Goal: Task Accomplishment & Management: Use online tool/utility

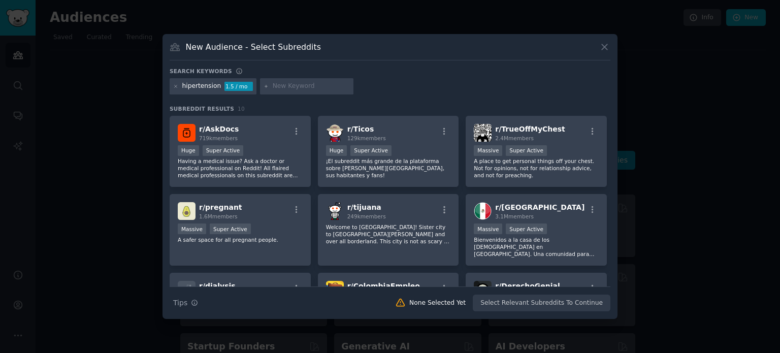
click at [217, 73] on h3 "Search keywords" at bounding box center [201, 71] width 62 height 7
click at [205, 71] on h3 "Search keywords" at bounding box center [201, 71] width 62 height 7
click at [176, 86] on icon at bounding box center [176, 87] width 6 height 6
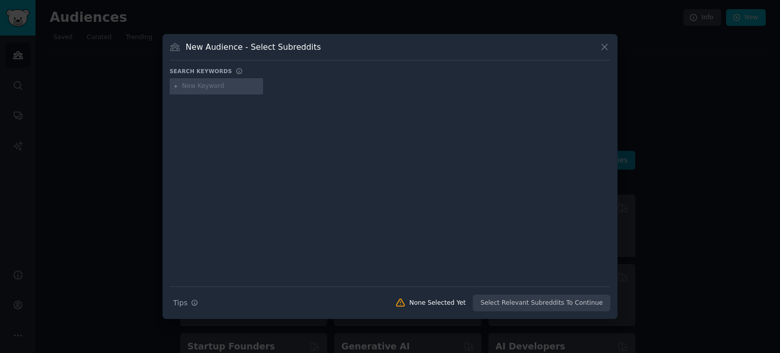
click at [209, 87] on input "text" at bounding box center [220, 86] width 77 height 9
type input "White hair"
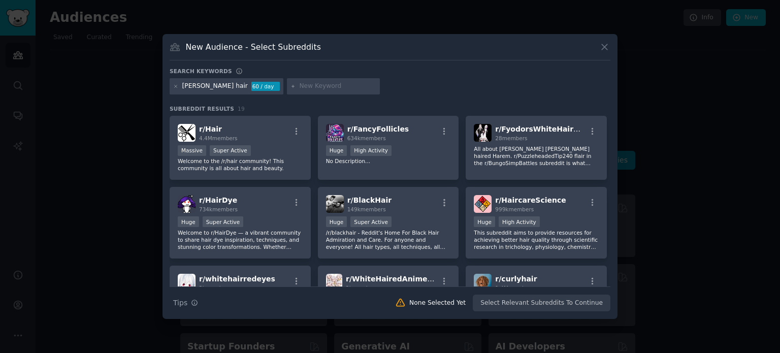
click at [299, 84] on input "text" at bounding box center [337, 86] width 77 height 9
type input "canas"
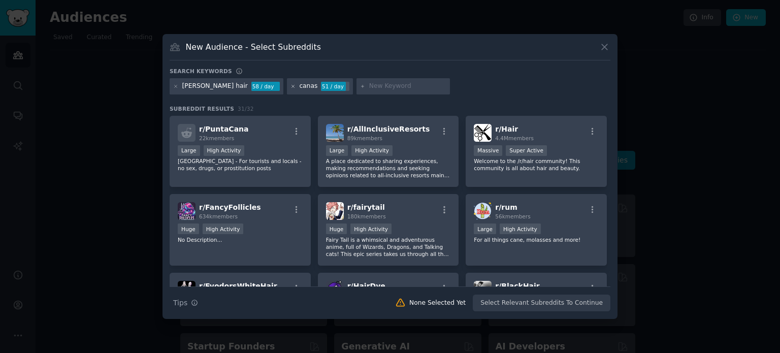
click at [292, 85] on icon at bounding box center [293, 86] width 3 height 3
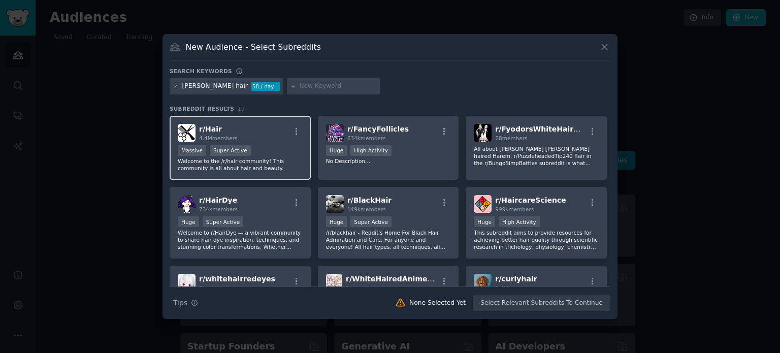
click at [256, 131] on div "r/ Hair 4.4M members" at bounding box center [240, 133] width 125 height 18
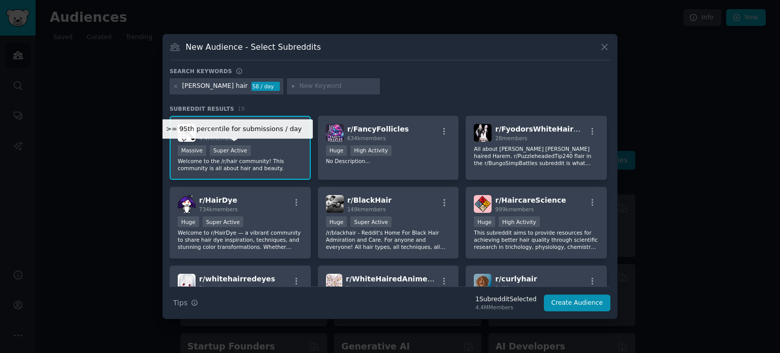
click at [226, 152] on div "Super Active" at bounding box center [230, 150] width 41 height 11
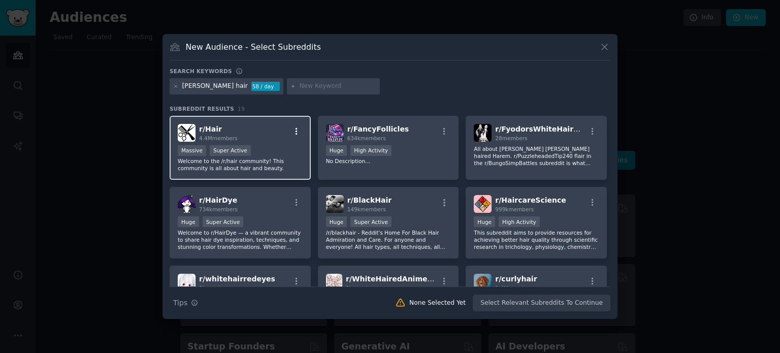
click at [298, 131] on icon "button" at bounding box center [296, 131] width 9 height 9
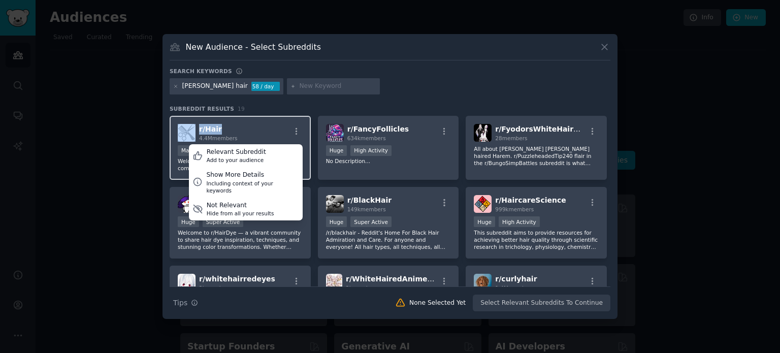
copy div "r/ Hair"
drag, startPoint x: 243, startPoint y: 131, endPoint x: 197, endPoint y: 128, distance: 46.4
click at [197, 128] on div "r/ Hair 4.4M members Relevant Subreddit Add to your audience Show More Details …" at bounding box center [240, 133] width 125 height 18
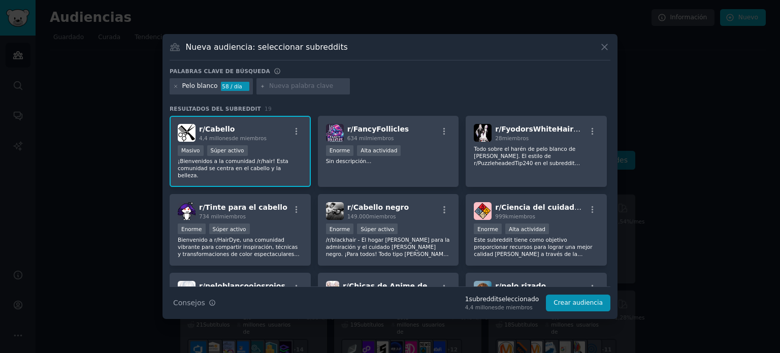
click at [179, 87] on div "Pelo blanco 58 / día" at bounding box center [211, 86] width 83 height 16
click at [180, 86] on div "Pelo blanco 58 / día" at bounding box center [211, 86] width 83 height 16
click at [178, 87] on icon at bounding box center [176, 87] width 6 height 6
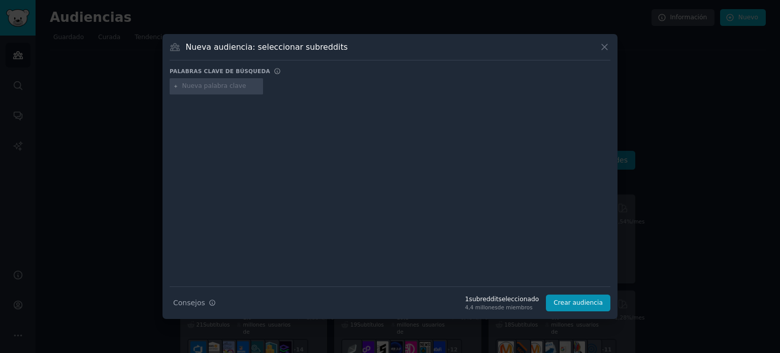
click at [200, 89] on input "text" at bounding box center [220, 86] width 77 height 9
type input "gray hair"
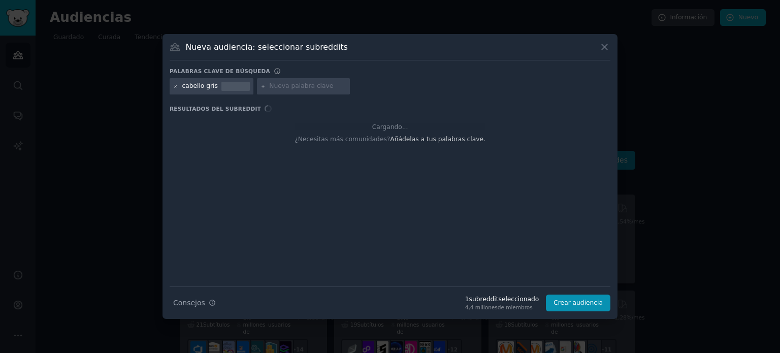
click at [175, 87] on div "cabello gris" at bounding box center [212, 86] width 84 height 16
click at [175, 86] on icon at bounding box center [176, 86] width 3 height 3
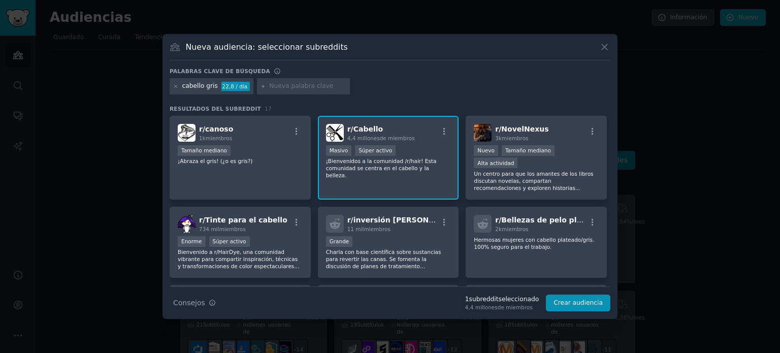
drag, startPoint x: 174, startPoint y: 85, endPoint x: 195, endPoint y: 89, distance: 21.2
click at [175, 85] on icon at bounding box center [176, 87] width 6 height 6
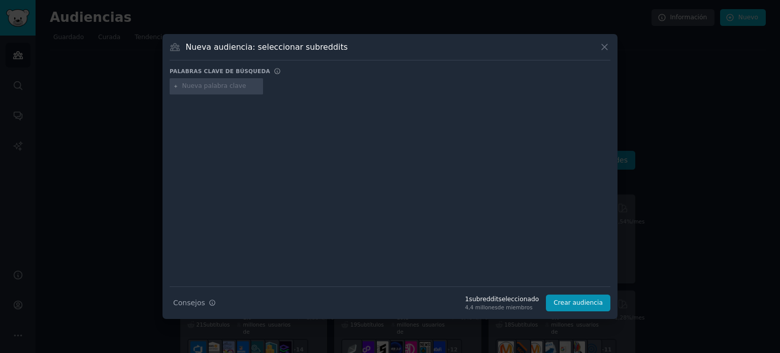
click at [196, 89] on input "text" at bounding box center [220, 86] width 77 height 9
type input "w"
type input "Whithe hair"
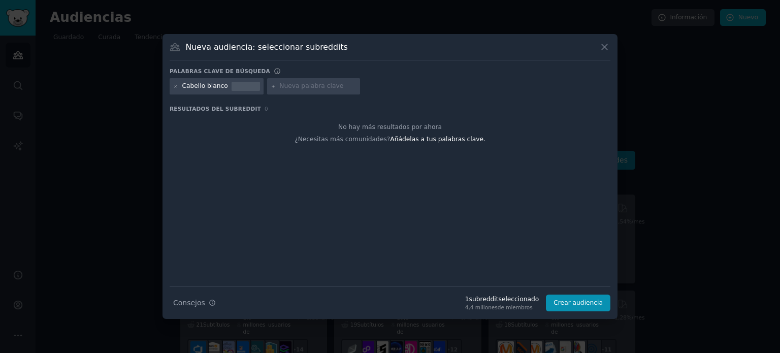
click at [172, 87] on div "Cabello blanco" at bounding box center [217, 86] width 94 height 16
click at [175, 87] on icon at bounding box center [176, 87] width 6 height 6
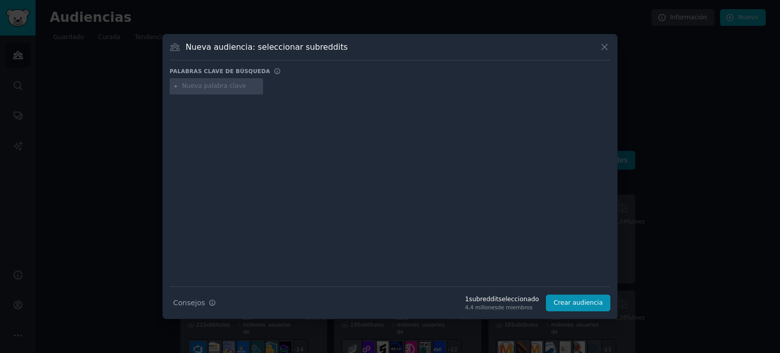
click at [186, 87] on input "text" at bounding box center [220, 86] width 77 height 9
type input "whithe hair"
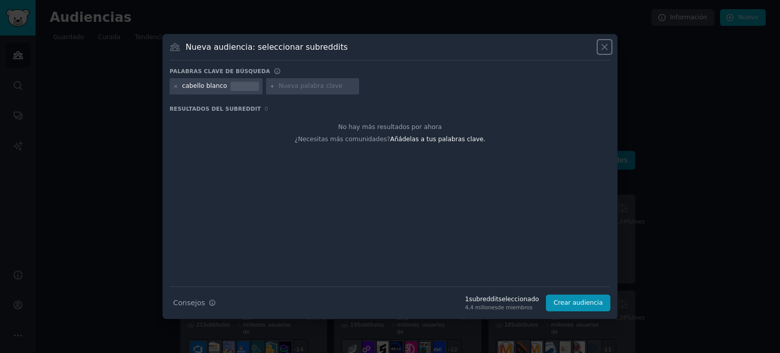
click at [601, 44] on icon at bounding box center [605, 47] width 11 height 11
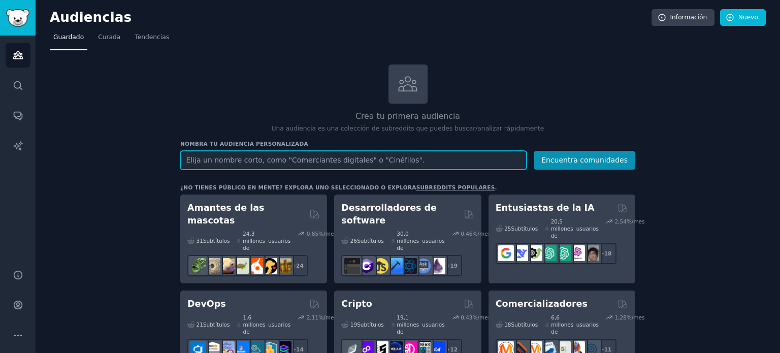
click at [340, 151] on input "text" at bounding box center [353, 160] width 346 height 19
type input "[PERSON_NAME] hair"
click at [534, 151] on button "Encuentra comunidades" at bounding box center [585, 160] width 102 height 19
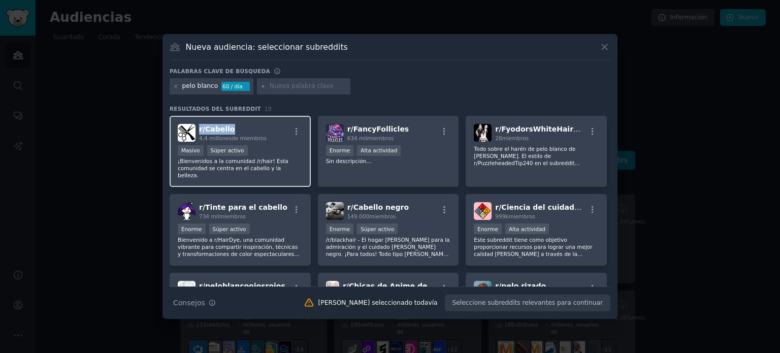
copy span "r/ Cabello"
drag, startPoint x: 259, startPoint y: 130, endPoint x: 197, endPoint y: 129, distance: 62.0
click at [197, 129] on div "r/ Cabello 4,4 millones de miembros" at bounding box center [240, 133] width 125 height 18
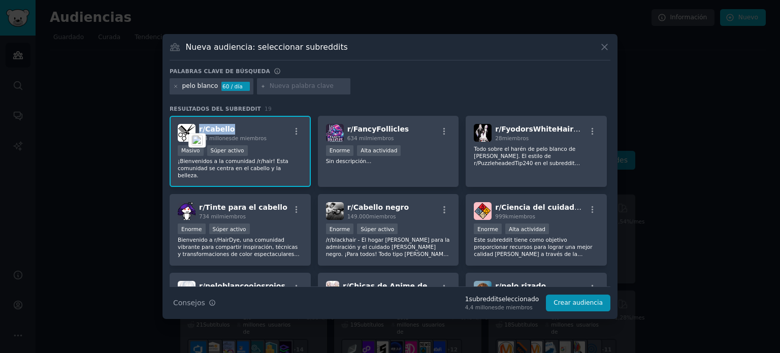
click at [213, 127] on font "Cabello" at bounding box center [219, 129] width 29 height 8
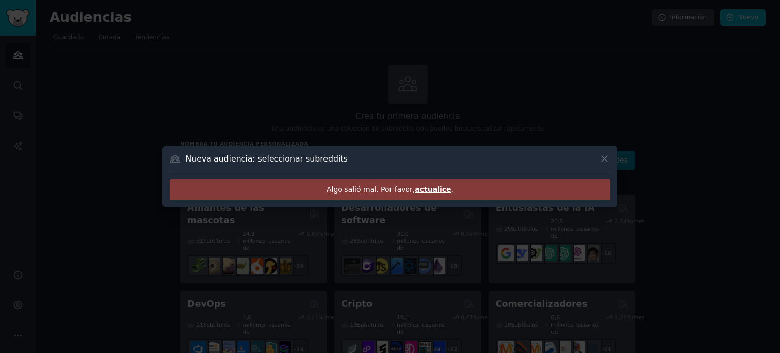
click at [427, 191] on font "actualice" at bounding box center [433, 189] width 36 height 8
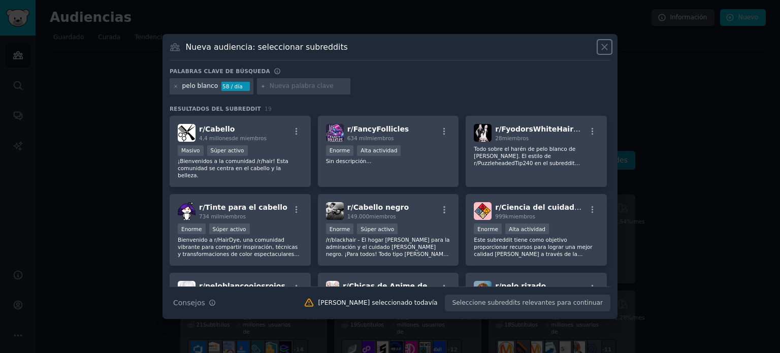
drag, startPoint x: 600, startPoint y: 50, endPoint x: 604, endPoint y: 44, distance: 6.9
click at [600, 49] on icon at bounding box center [605, 47] width 11 height 11
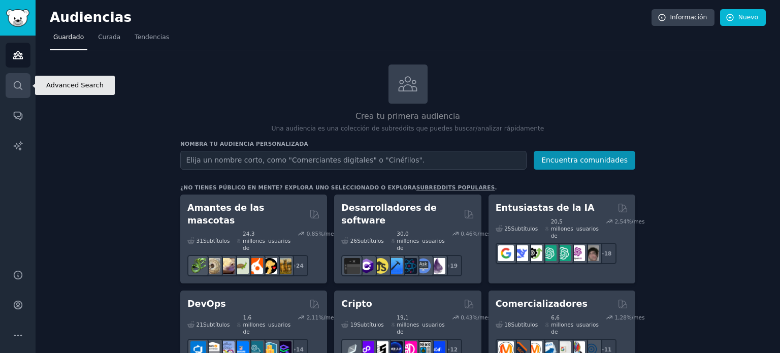
click at [19, 83] on icon "Barra lateral" at bounding box center [18, 85] width 11 height 11
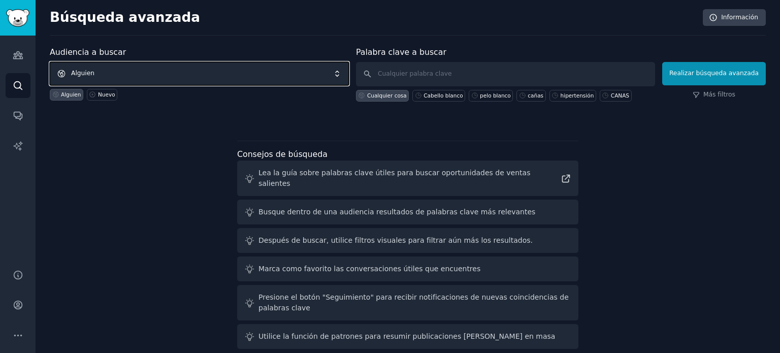
click at [126, 73] on span "Alguien" at bounding box center [199, 73] width 299 height 23
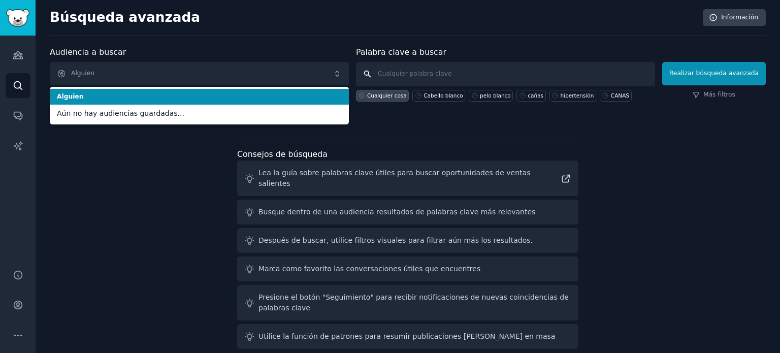
click at [445, 75] on input "text" at bounding box center [505, 74] width 299 height 24
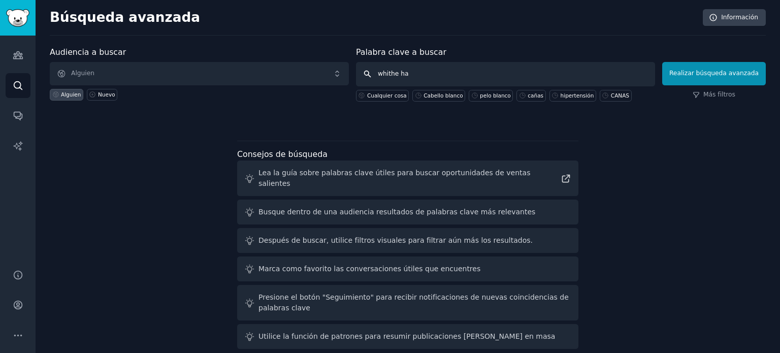
type input "whithe hai"
click button "Realizar búsqueda avanzada" at bounding box center [715, 73] width 104 height 23
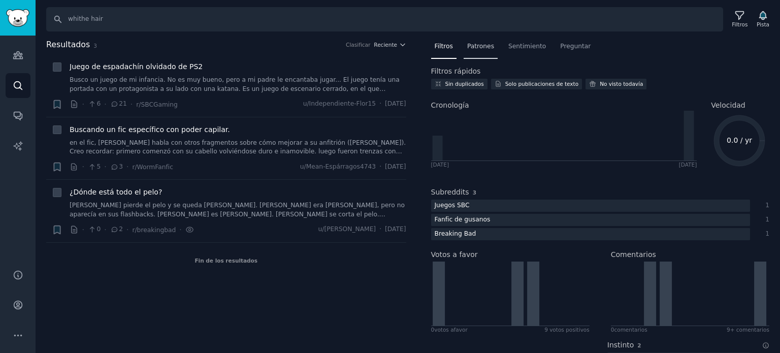
click at [480, 50] on font "Patrones" at bounding box center [480, 46] width 27 height 7
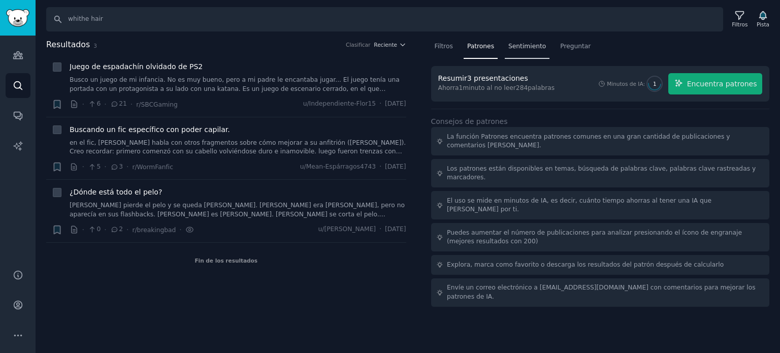
click at [527, 50] on font "Sentimiento" at bounding box center [528, 46] width 38 height 7
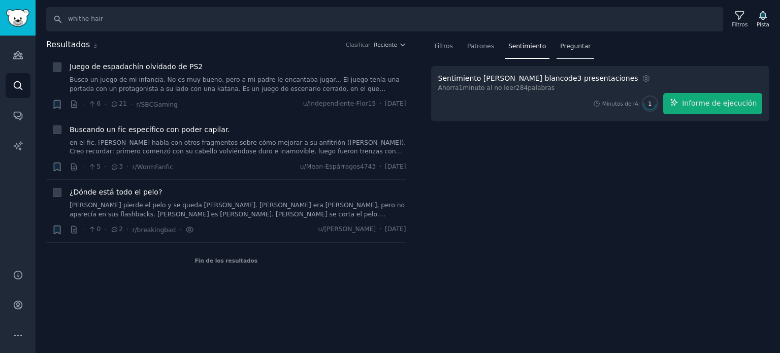
click at [566, 52] on div "Preguntar" at bounding box center [576, 49] width 38 height 21
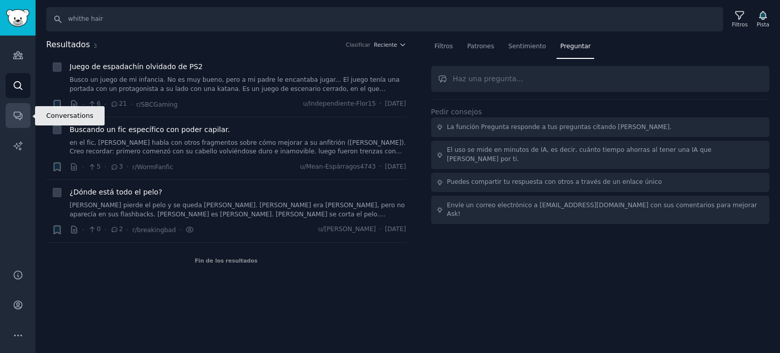
click at [18, 119] on icon "Barra lateral" at bounding box center [18, 115] width 11 height 11
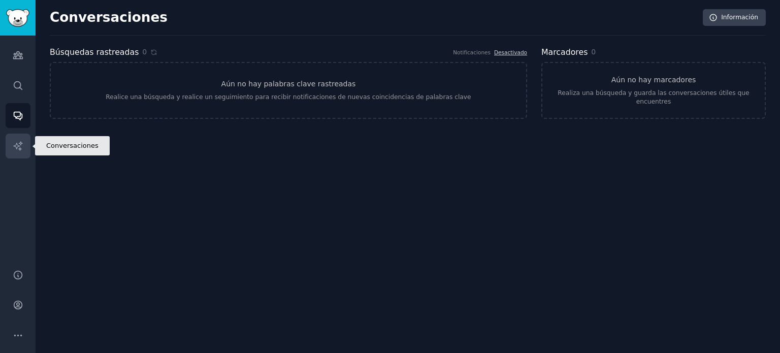
click at [22, 136] on link "Informes de IA" at bounding box center [18, 146] width 25 height 25
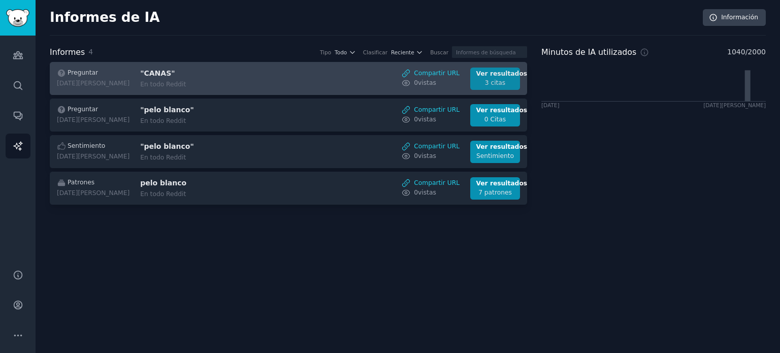
click at [498, 79] on font "3 citas" at bounding box center [495, 82] width 21 height 7
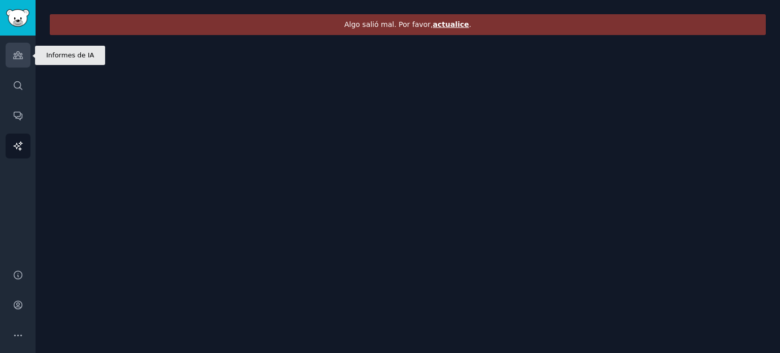
click at [19, 56] on icon "Barra lateral" at bounding box center [17, 55] width 9 height 7
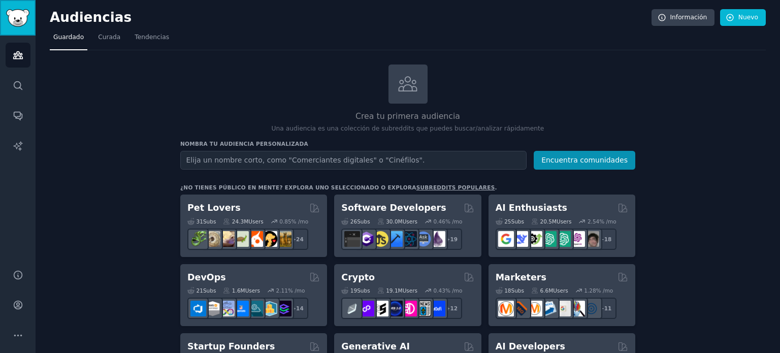
click at [18, 26] on img "Barra lateral" at bounding box center [17, 18] width 23 height 18
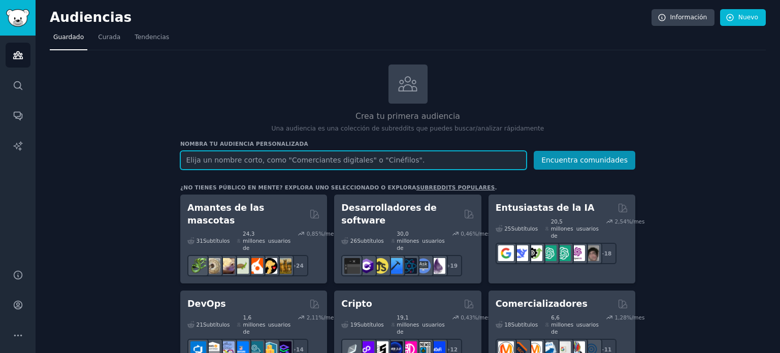
click at [348, 155] on input "text" at bounding box center [353, 160] width 346 height 19
type input "personas con canas"
click at [534, 151] on button "Encuentra comunidades" at bounding box center [585, 160] width 102 height 19
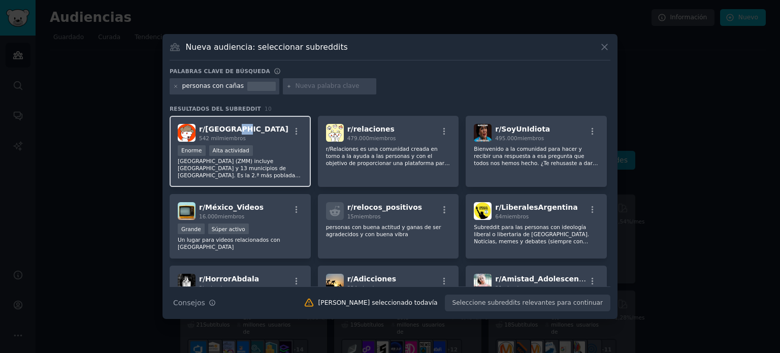
drag, startPoint x: 261, startPoint y: 128, endPoint x: 233, endPoint y: 119, distance: 29.2
click at [233, 119] on div "r/ Monterrey 542 mil miembros Enorme Alta actividad La Zona Metropolitana de Mo…" at bounding box center [240, 152] width 141 height 72
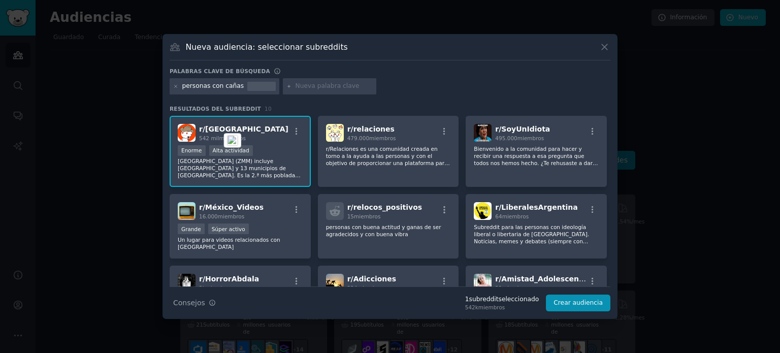
click at [279, 172] on font "La Zona Metropolitana de Monterrey (ZMM) incluye Monterrey y 13 municipios de N…" at bounding box center [239, 179] width 123 height 42
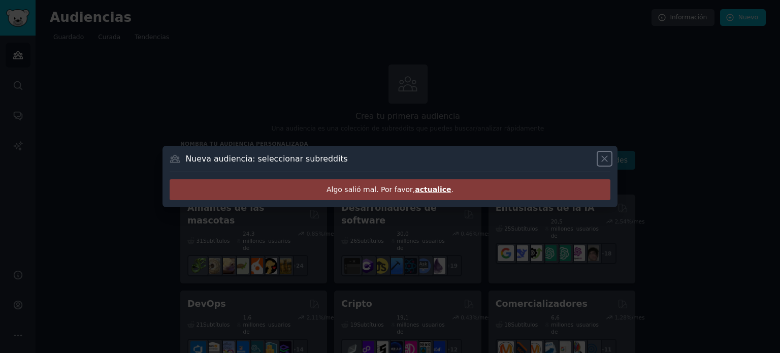
drag, startPoint x: 605, startPoint y: 157, endPoint x: 599, endPoint y: 154, distance: 6.6
click at [605, 157] on icon at bounding box center [605, 158] width 11 height 11
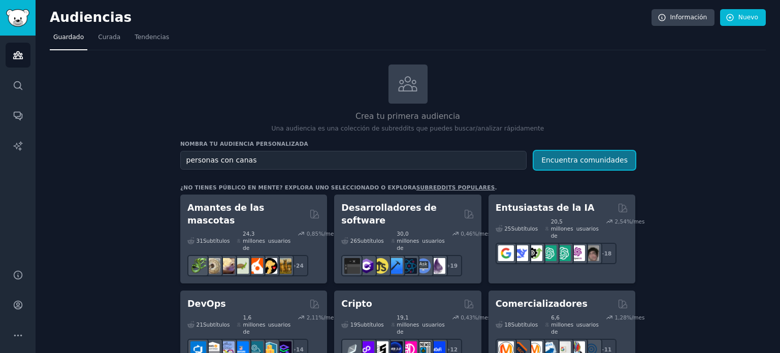
click at [583, 160] on font "Encuentra comunidades" at bounding box center [585, 160] width 86 height 8
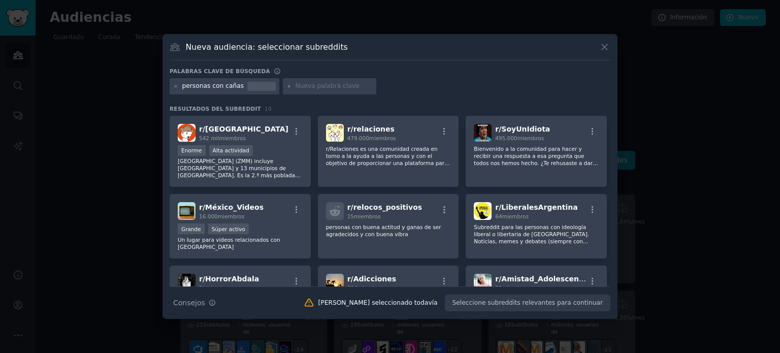
drag, startPoint x: 173, startPoint y: 87, endPoint x: 179, endPoint y: 86, distance: 6.7
click at [173, 87] on div "personas con cañas" at bounding box center [225, 86] width 110 height 16
click at [176, 85] on icon at bounding box center [176, 86] width 3 height 3
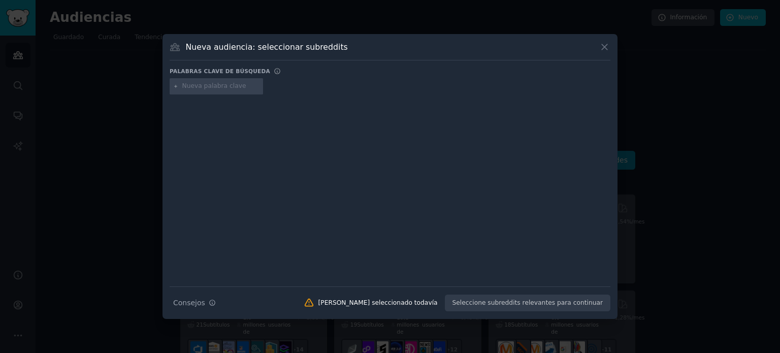
click at [211, 87] on input "text" at bounding box center [220, 86] width 77 height 9
type input "personas con canas"
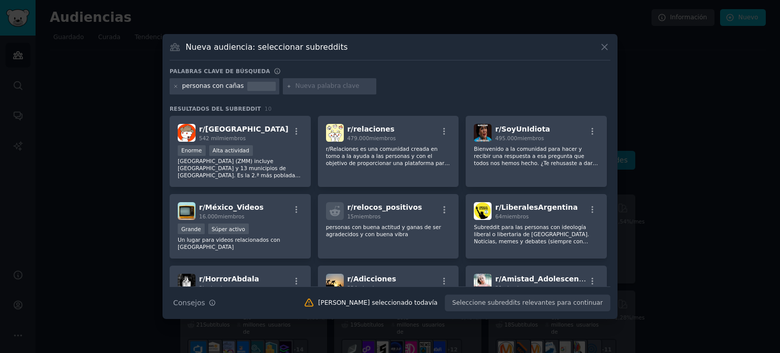
click at [179, 82] on div "personas con cañas" at bounding box center [225, 86] width 110 height 16
drag, startPoint x: 174, startPoint y: 85, endPoint x: 205, endPoint y: 85, distance: 31.0
click at [174, 86] on icon at bounding box center [176, 87] width 6 height 6
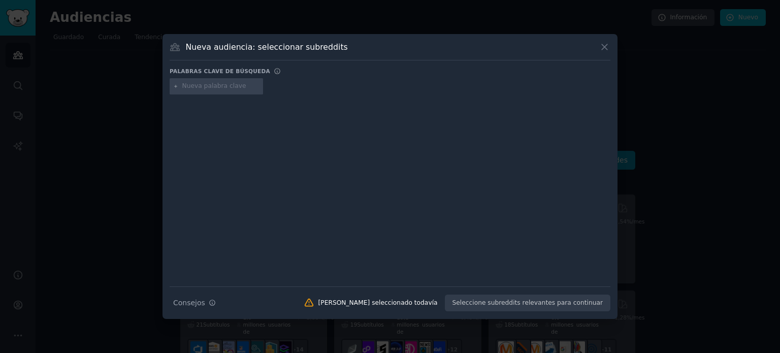
click at [229, 85] on input "text" at bounding box center [220, 86] width 77 height 9
type input "Whithe Hair"
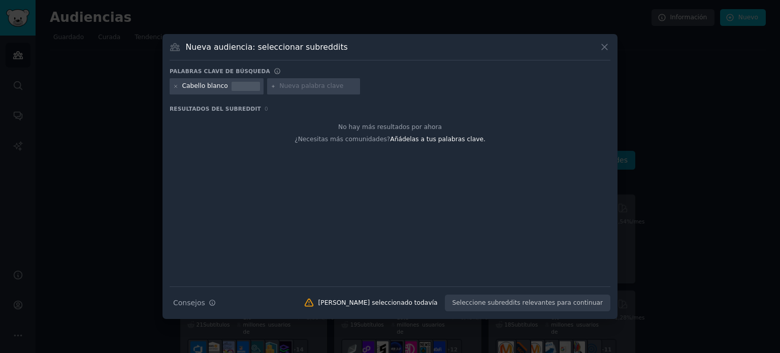
click at [267, 122] on div "No hay más resultados por ahora ¿Necesitas más comunidades? Añádelas a tus pala…" at bounding box center [390, 134] width 441 height 36
click at [412, 143] on font "Añádelas a tus palabras clave." at bounding box center [438, 139] width 96 height 7
type input "canas"
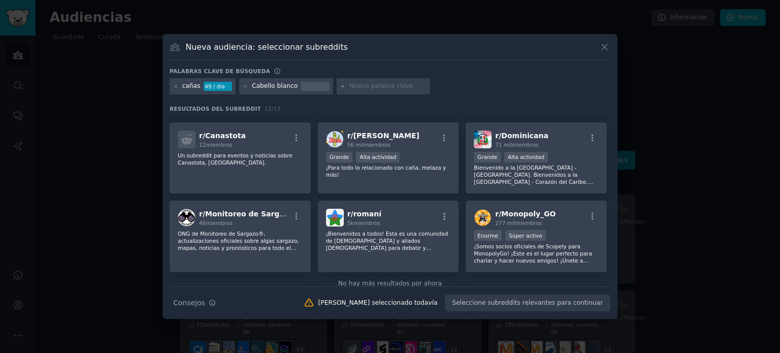
scroll to position [152, 0]
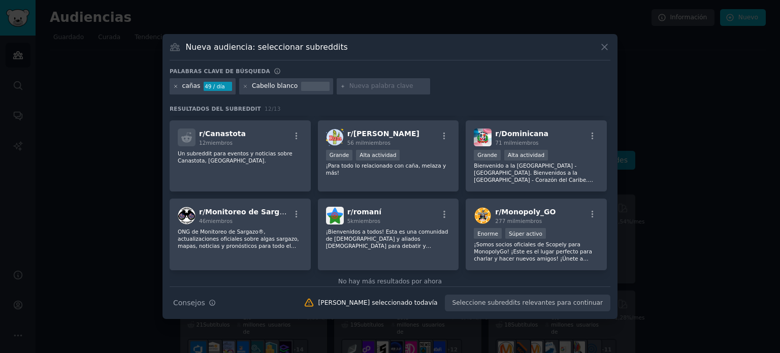
click at [176, 84] on icon at bounding box center [176, 87] width 6 height 6
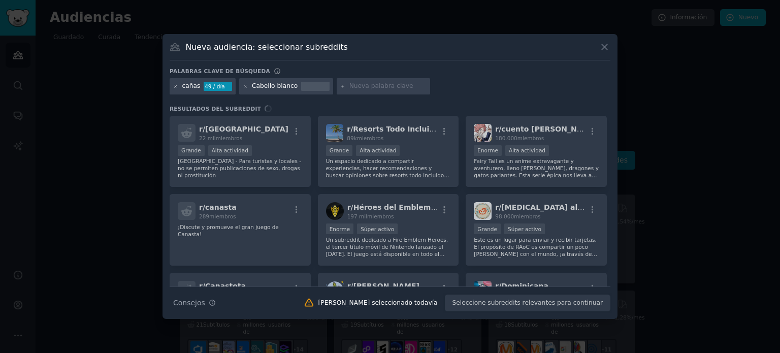
click at [243, 87] on icon at bounding box center [246, 87] width 6 height 6
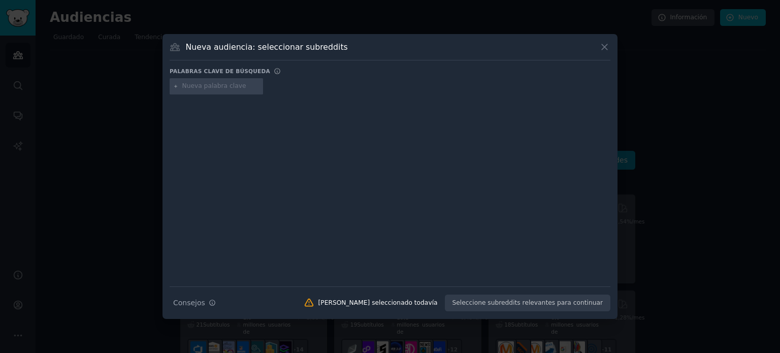
click at [198, 89] on input "text" at bounding box center [220, 86] width 77 height 9
type input "canas"
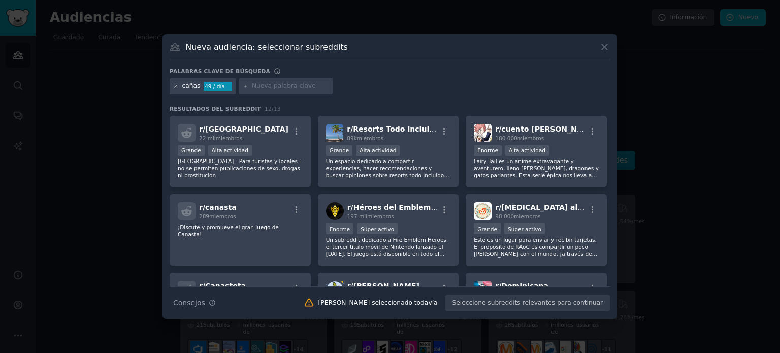
click at [175, 83] on div at bounding box center [176, 86] width 6 height 9
click at [175, 85] on icon at bounding box center [176, 87] width 6 height 6
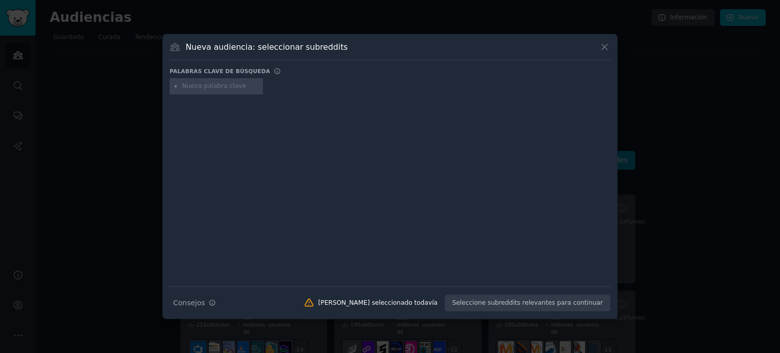
click at [190, 87] on input "text" at bounding box center [220, 86] width 77 height 9
type input "Whithe Hai"
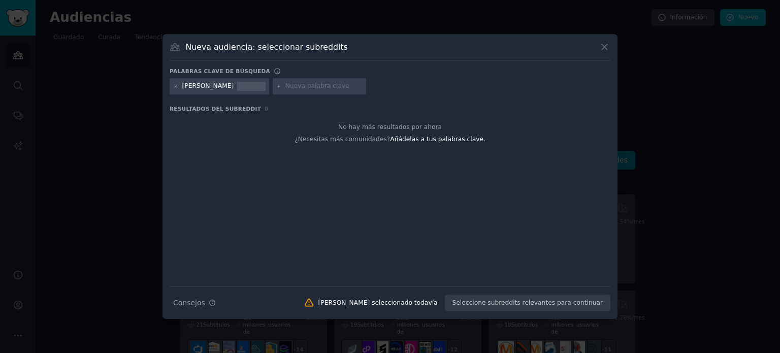
click at [207, 86] on font "White Hai" at bounding box center [208, 85] width 52 height 7
click at [178, 87] on div "White Hai" at bounding box center [220, 86] width 100 height 16
click at [177, 87] on icon at bounding box center [176, 87] width 6 height 6
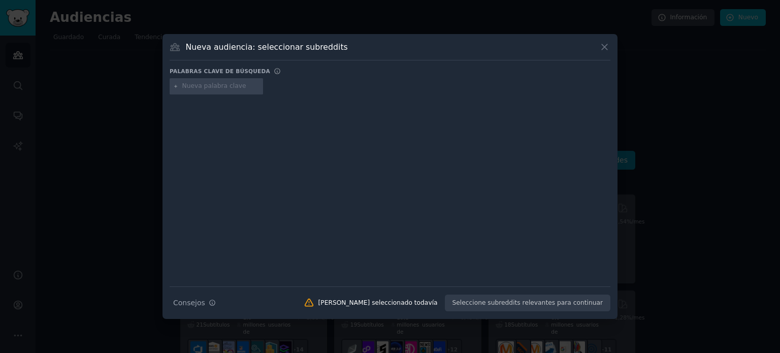
click at [203, 87] on input "text" at bounding box center [220, 86] width 77 height 9
type input "whithe hair"
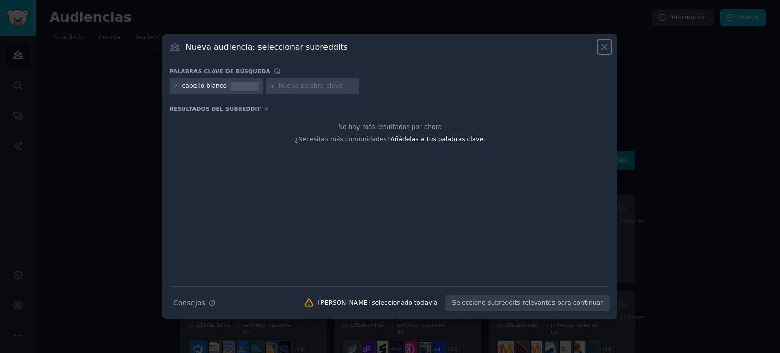
click at [600, 50] on icon at bounding box center [605, 47] width 11 height 11
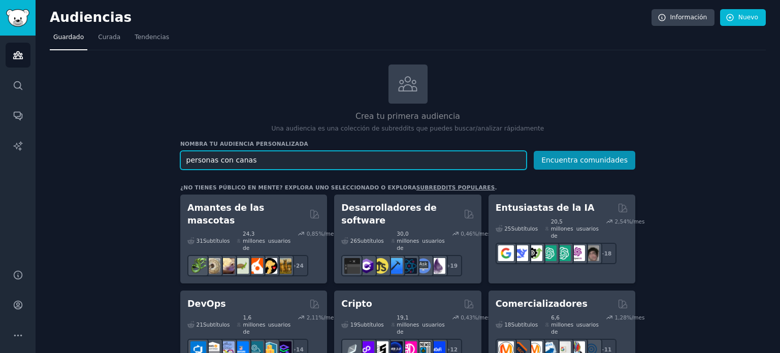
click at [263, 151] on input "personas con canas" at bounding box center [353, 160] width 346 height 19
drag, startPoint x: 263, startPoint y: 152, endPoint x: 125, endPoint y: 137, distance: 139.0
type input "whithe hair"
click at [534, 151] on button "Encuentra comunidades" at bounding box center [585, 160] width 102 height 19
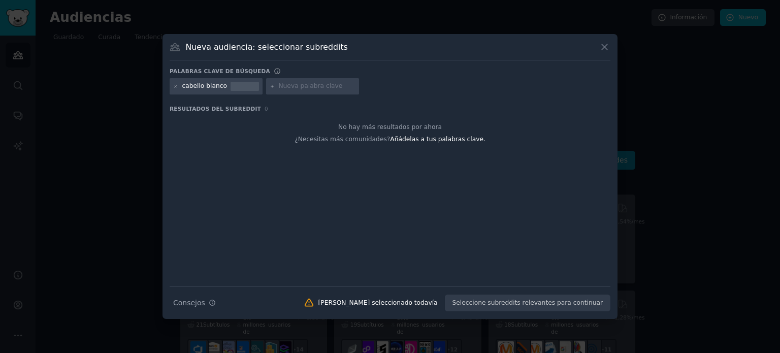
click at [598, 42] on div "Nueva audiencia: seleccionar subreddits" at bounding box center [390, 50] width 441 height 19
click at [601, 42] on icon at bounding box center [605, 47] width 11 height 11
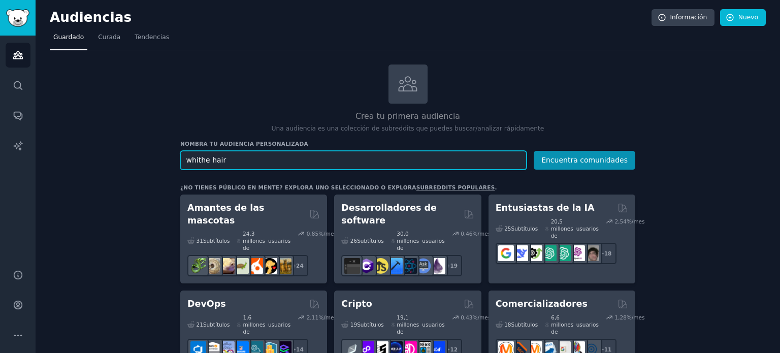
drag, startPoint x: 222, startPoint y: 165, endPoint x: 103, endPoint y: 162, distance: 118.9
type input "canas"
click at [534, 151] on button "Encuentra comunidades" at bounding box center [585, 160] width 102 height 19
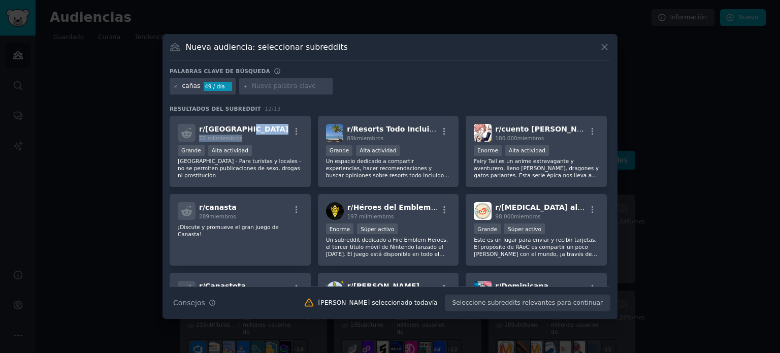
drag, startPoint x: 274, startPoint y: 128, endPoint x: 248, endPoint y: 107, distance: 33.3
click at [250, 110] on div "Resultados del subreddit 12 / 13 r/ Punta Cana 22 mil miembros Grande Alta acti…" at bounding box center [390, 195] width 441 height 181
click at [176, 88] on icon at bounding box center [176, 87] width 6 height 6
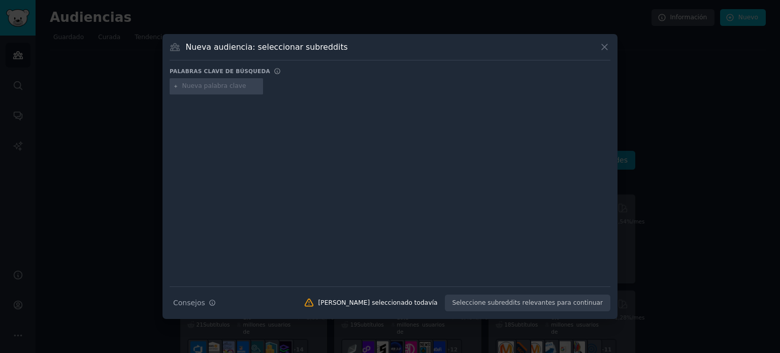
click at [611, 47] on div "Nueva audiencia: seleccionar subreddits Palabras clave de búsqueda Consejos de …" at bounding box center [390, 176] width 455 height 285
click at [609, 47] on icon at bounding box center [605, 47] width 11 height 11
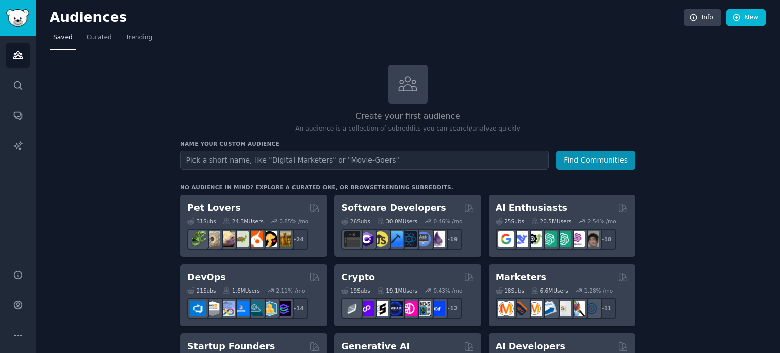
click at [270, 156] on input "text" at bounding box center [364, 160] width 369 height 19
type input "[PERSON_NAME] hair"
click at [556, 151] on button "Find Communities" at bounding box center [595, 160] width 79 height 19
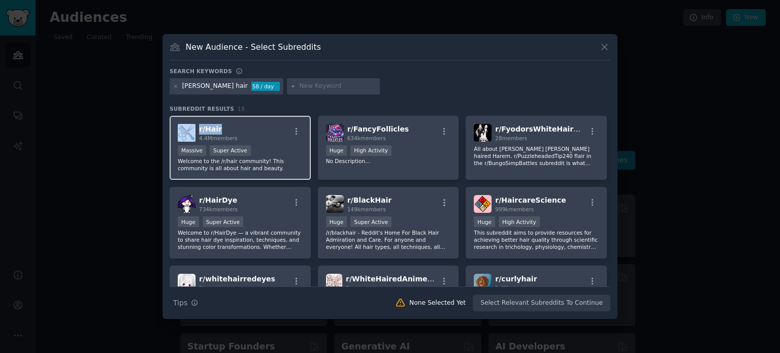
copy div "r/ Hair"
drag, startPoint x: 248, startPoint y: 130, endPoint x: 197, endPoint y: 127, distance: 51.9
click at [197, 127] on div "r/ Hair 4.4M members" at bounding box center [240, 133] width 125 height 18
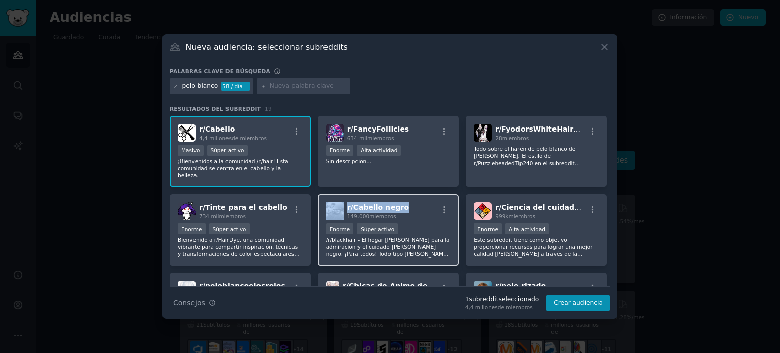
copy div "r/ Cabello negro"
drag, startPoint x: 410, startPoint y: 199, endPoint x: 342, endPoint y: 201, distance: 67.6
click at [342, 202] on div "r/ Cabello negro 149.000 miembros" at bounding box center [388, 211] width 125 height 18
copy div "r/ Cabello negro"
